Goal: Task Accomplishment & Management: Use online tool/utility

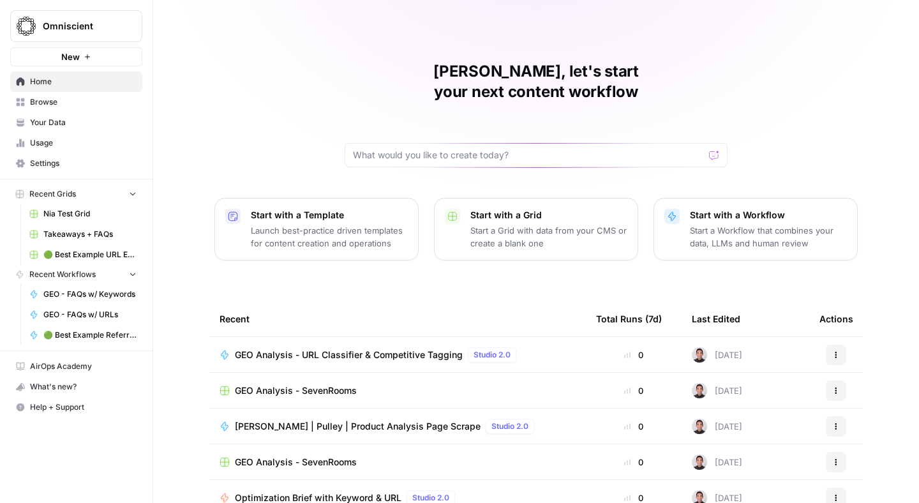
click at [63, 25] on span "Omniscient" at bounding box center [81, 26] width 77 height 13
click at [269, 84] on div "[PERSON_NAME], let's start your next content workflow Start with a Template Lau…" at bounding box center [536, 304] width 766 height 608
click at [40, 157] on link "Settings" at bounding box center [76, 163] width 132 height 20
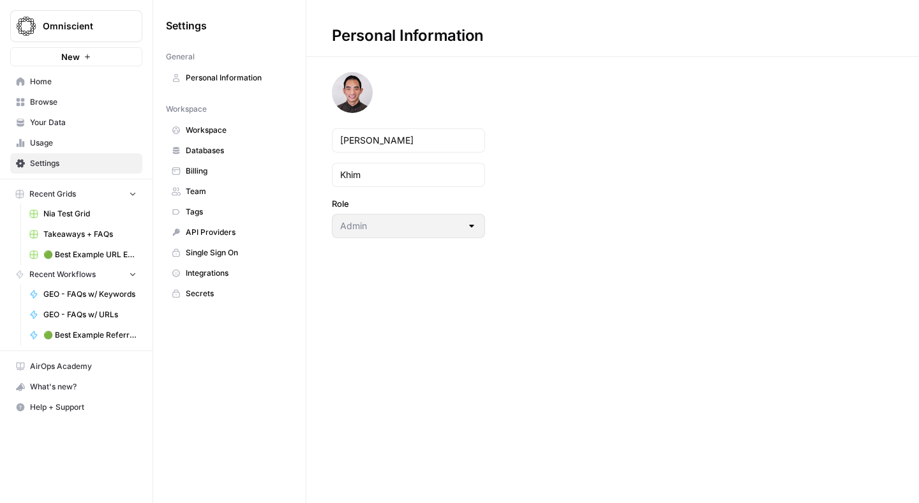
click at [204, 186] on span "Team" at bounding box center [236, 191] width 101 height 11
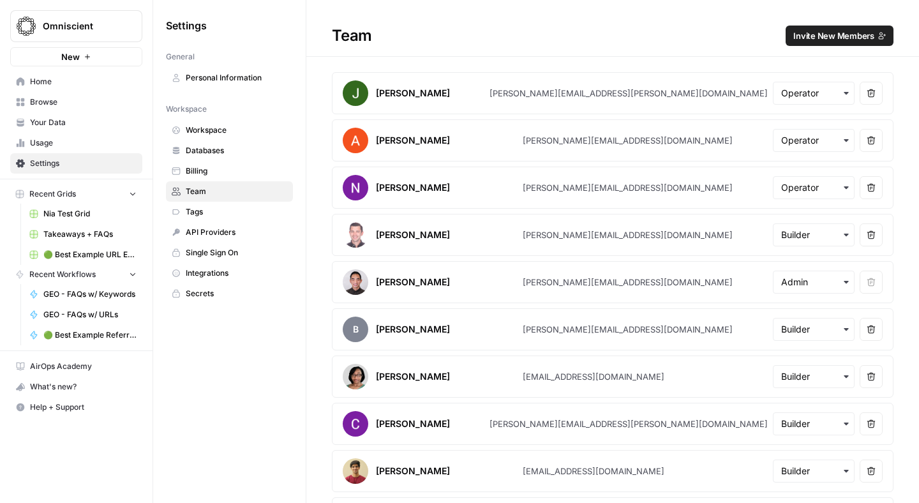
click at [851, 38] on span "Invite New Members" at bounding box center [833, 35] width 81 height 13
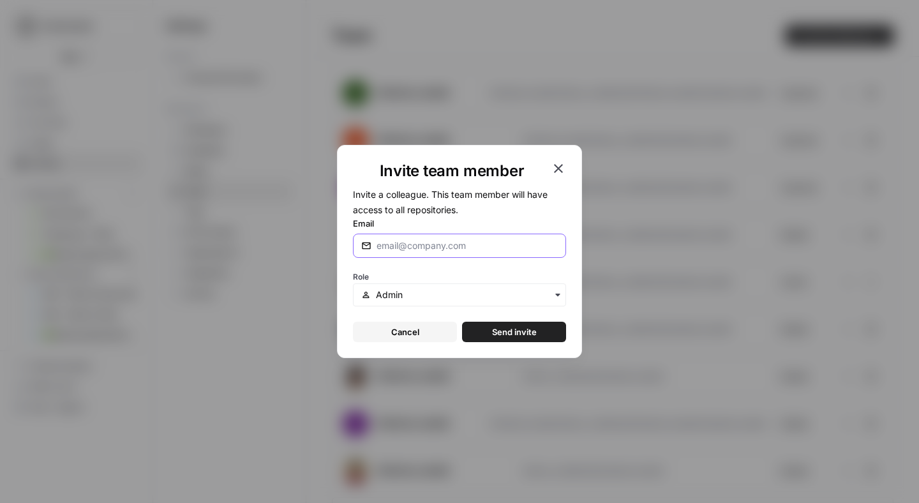
click at [469, 248] on input "Email" at bounding box center [467, 245] width 181 height 13
paste input "[PERSON_NAME][EMAIL_ADDRESS][PERSON_NAME][DOMAIN_NAME]"
type input "[PERSON_NAME][EMAIL_ADDRESS][PERSON_NAME][DOMAIN_NAME]"
click at [460, 191] on span "Invite a colleague. This team member will have access to all repositories." at bounding box center [450, 202] width 195 height 26
click at [460, 292] on input "text" at bounding box center [467, 294] width 182 height 13
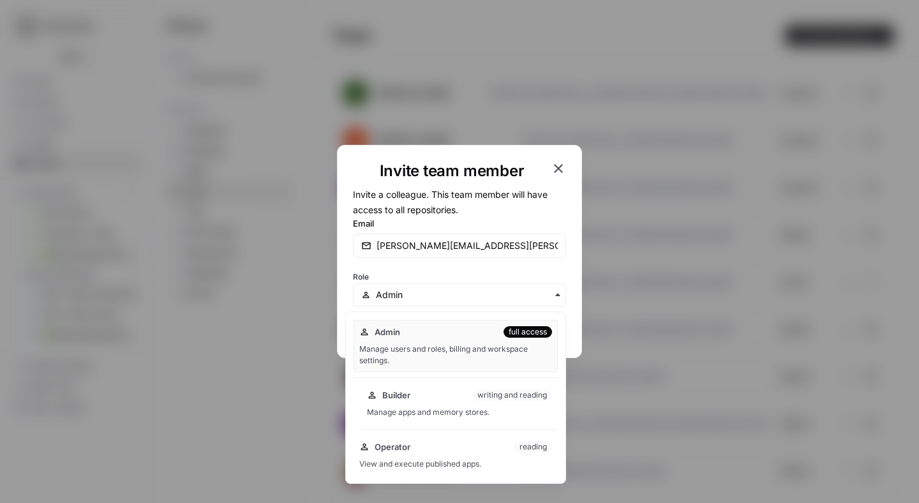
click at [444, 403] on div "Builder writing and reading Manage apps and memory stores." at bounding box center [459, 403] width 197 height 41
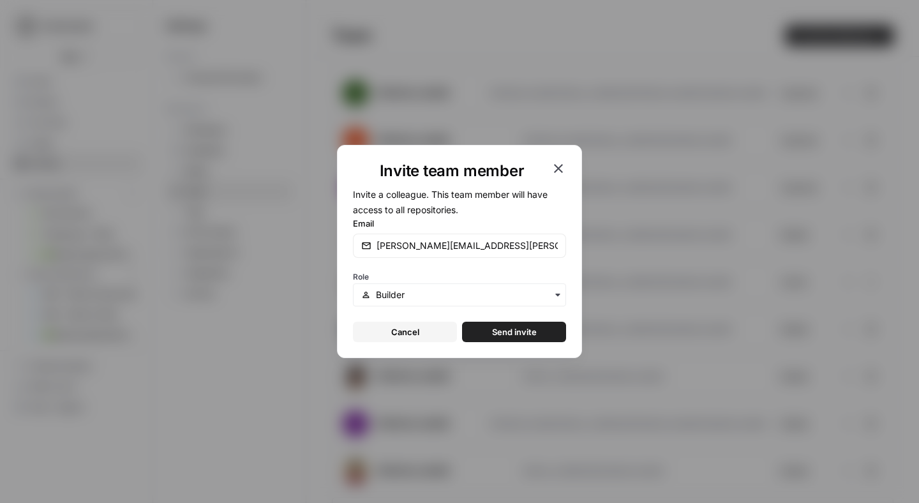
click at [510, 330] on span "Send invite" at bounding box center [514, 331] width 45 height 13
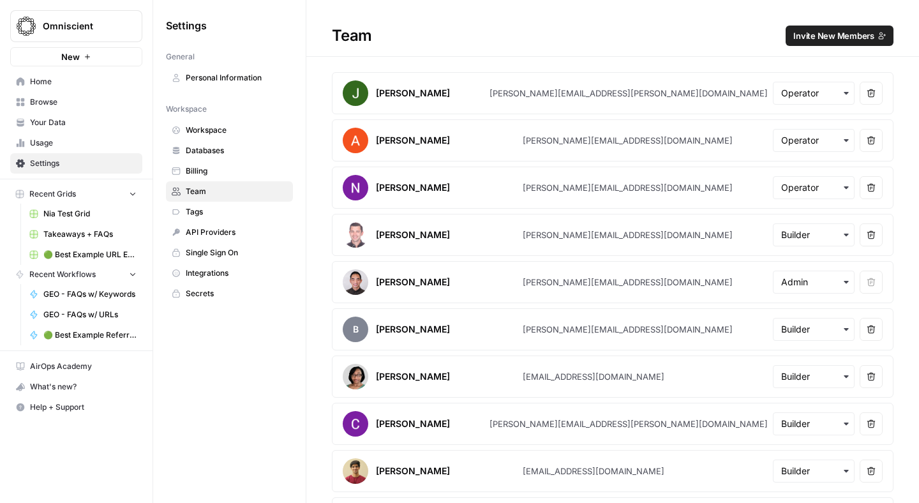
click at [34, 104] on span "Browse" at bounding box center [83, 101] width 107 height 11
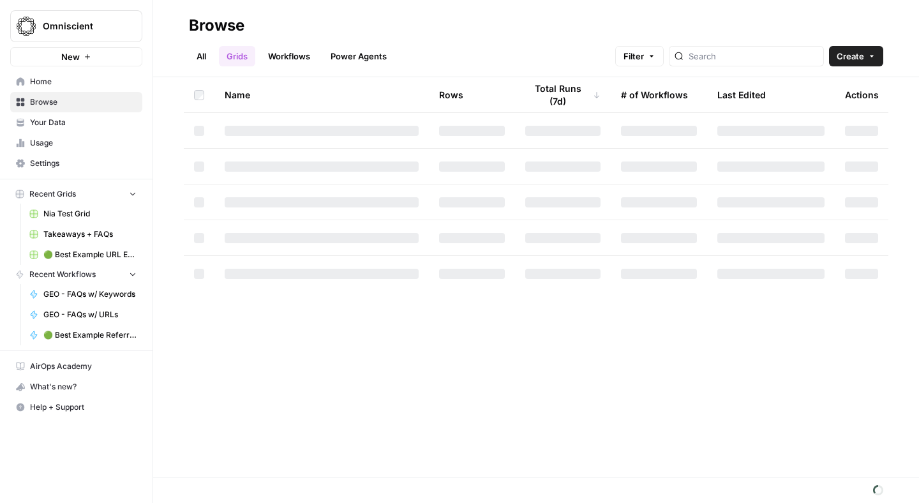
click at [287, 61] on link "Workflows" at bounding box center [288, 56] width 57 height 20
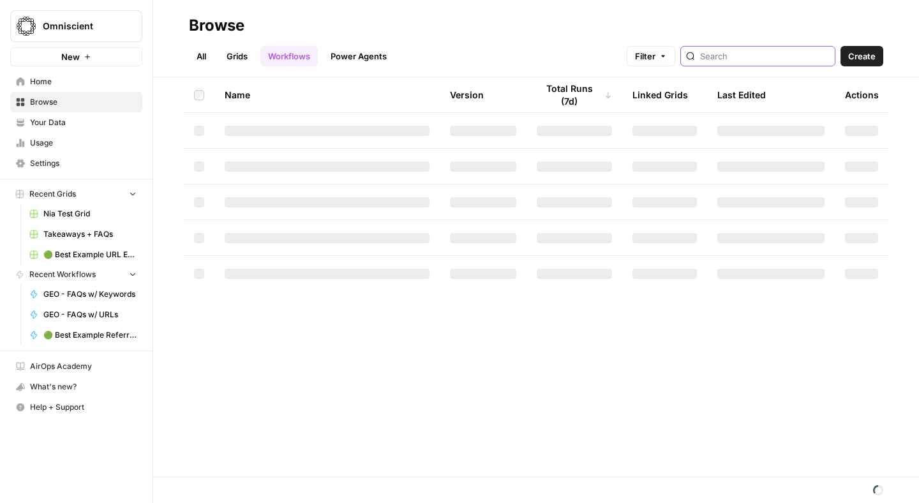
click at [765, 51] on input "search" at bounding box center [765, 56] width 130 height 13
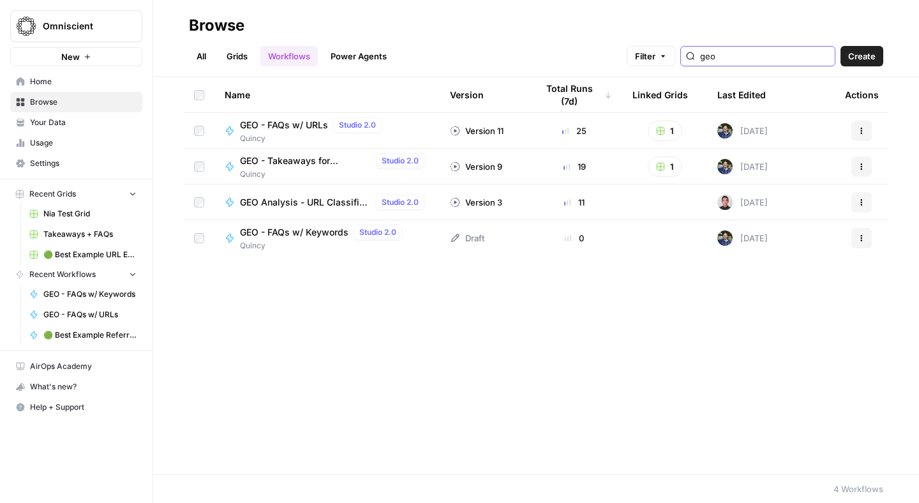
type input "geo"
click at [477, 37] on div "All Grids Workflows Power Agents Filter geo Create" at bounding box center [536, 51] width 694 height 31
click at [295, 232] on span "GEO - FAQs w/ Keywords" at bounding box center [294, 232] width 108 height 13
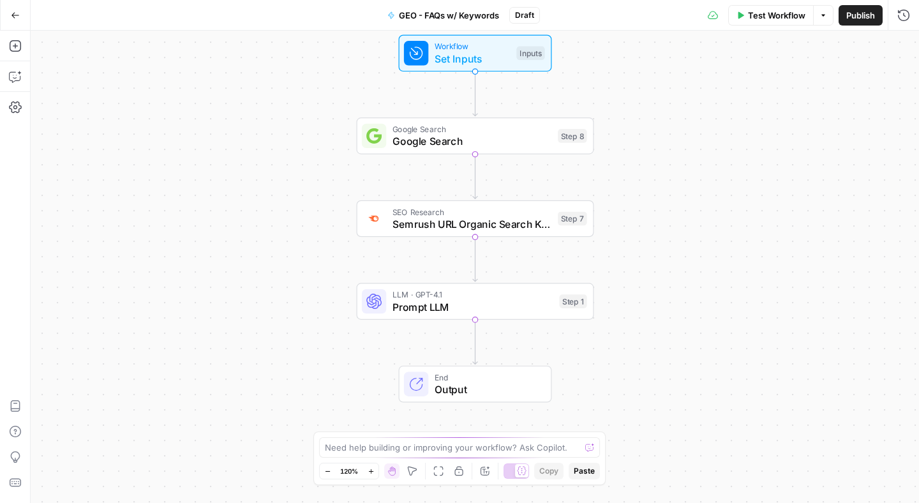
click at [438, 311] on span "Prompt LLM" at bounding box center [472, 306] width 161 height 15
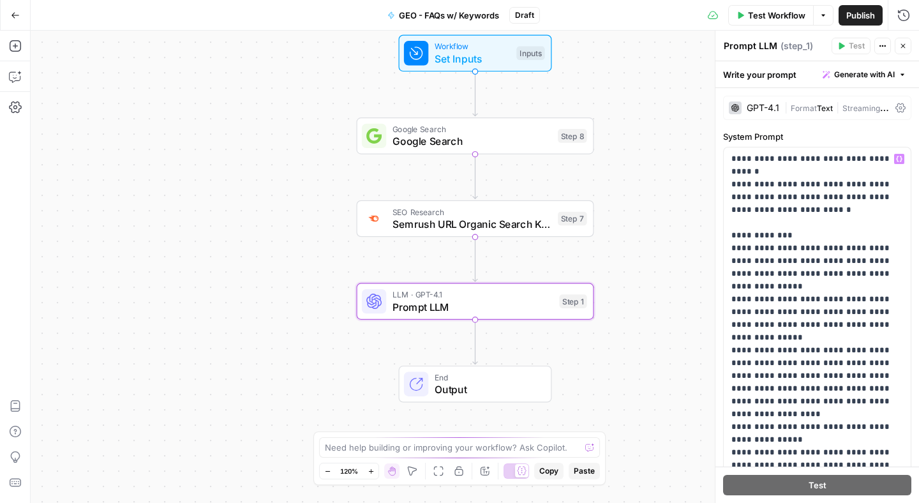
scroll to position [17, 0]
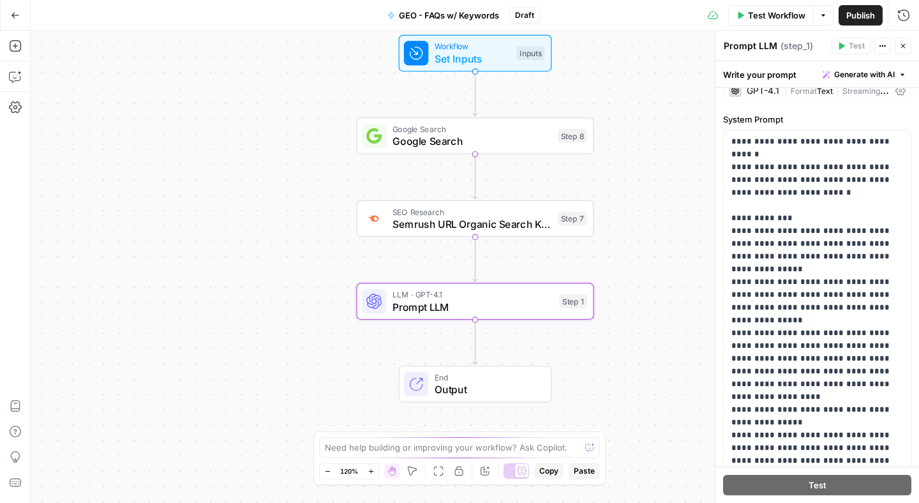
click at [439, 235] on div "SEO Research Semrush URL Organic Search Keywords Step 7 Copy step Delete step A…" at bounding box center [475, 218] width 237 height 37
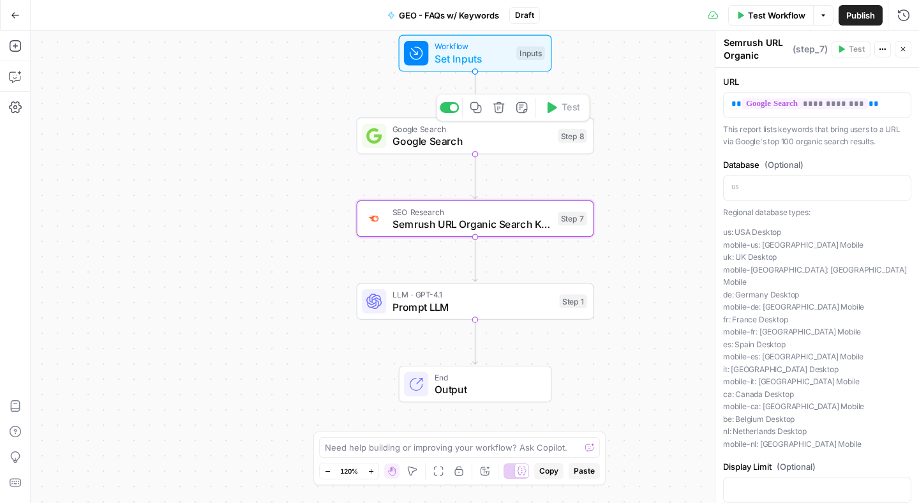
click at [410, 140] on span "Google Search" at bounding box center [472, 140] width 160 height 15
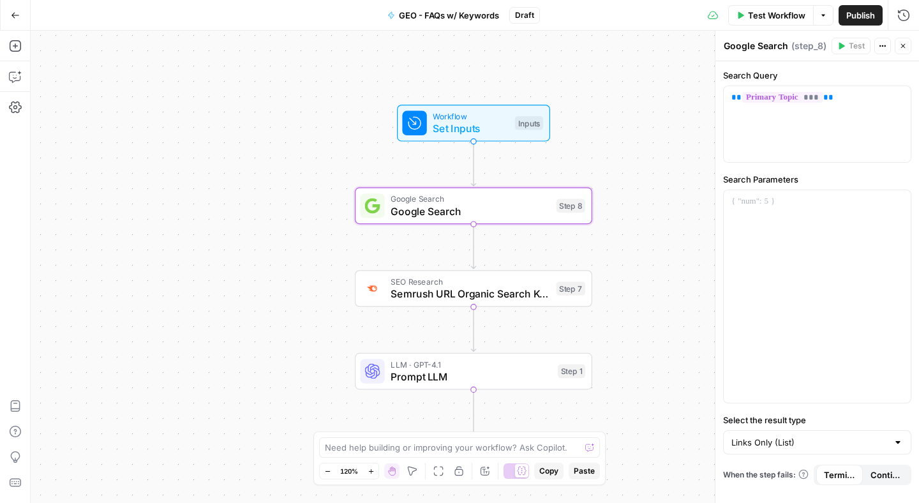
click at [463, 215] on span "Google Search" at bounding box center [471, 211] width 160 height 15
click at [439, 289] on span "Semrush URL Organic Search Keywords" at bounding box center [471, 293] width 160 height 15
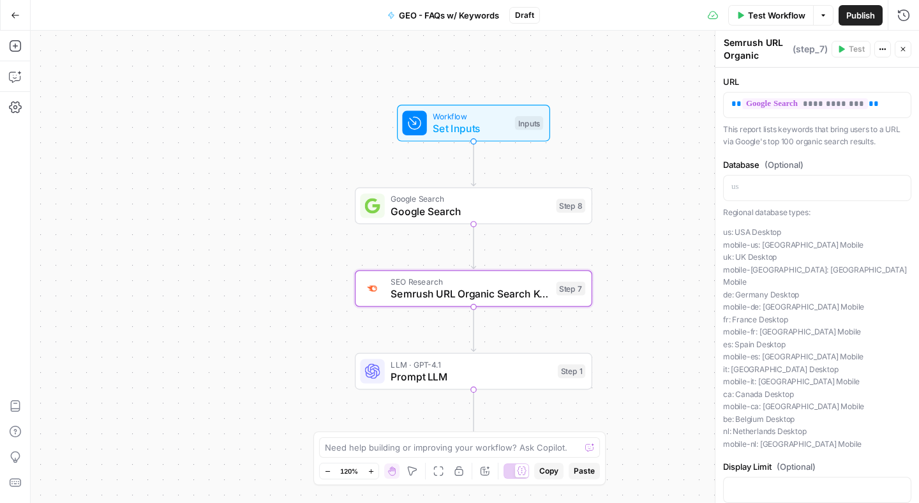
click at [414, 380] on span "Prompt LLM" at bounding box center [471, 376] width 161 height 15
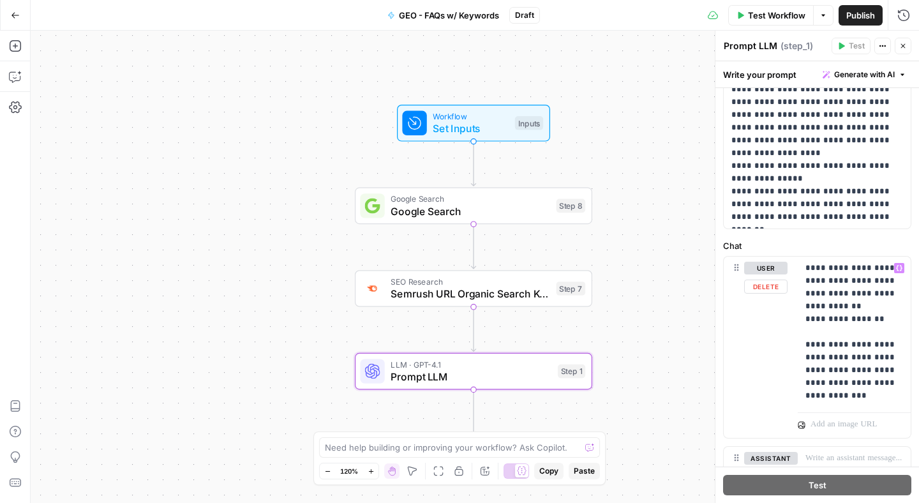
scroll to position [0, 0]
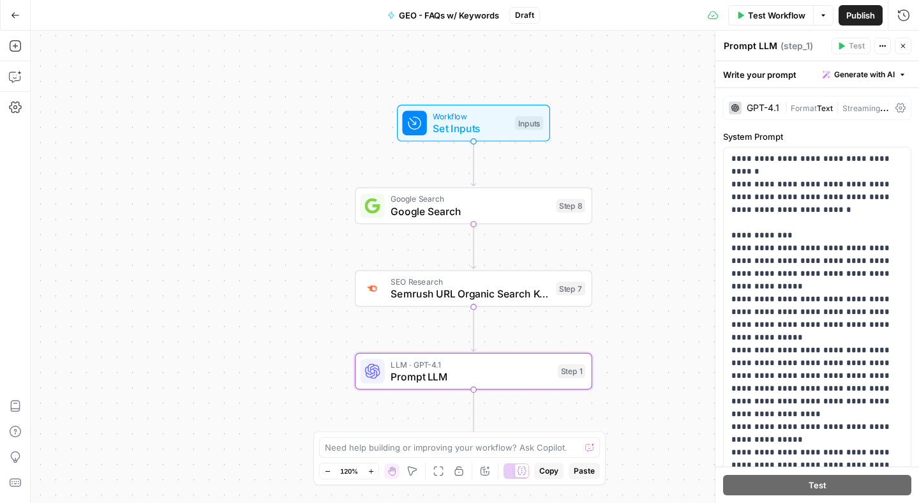
click at [300, 107] on div "Workflow Set Inputs Inputs Google Search Google Search Step 8 SEO Research Semr…" at bounding box center [475, 267] width 888 height 472
